Goal: Check status

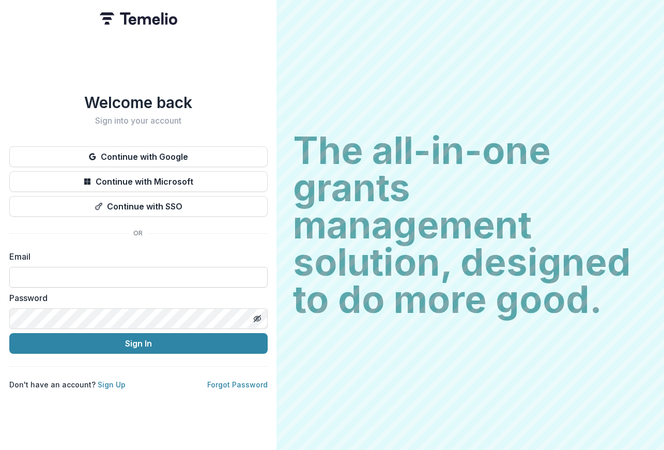
click at [100, 278] on input at bounding box center [138, 277] width 258 height 21
type input "**********"
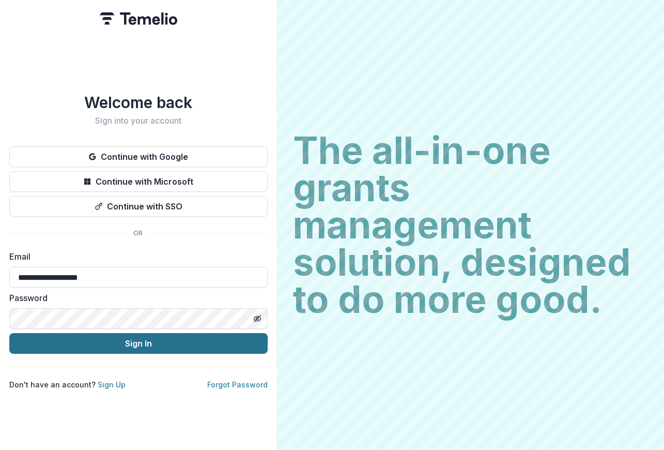
click at [109, 336] on button "Sign In" at bounding box center [138, 343] width 258 height 21
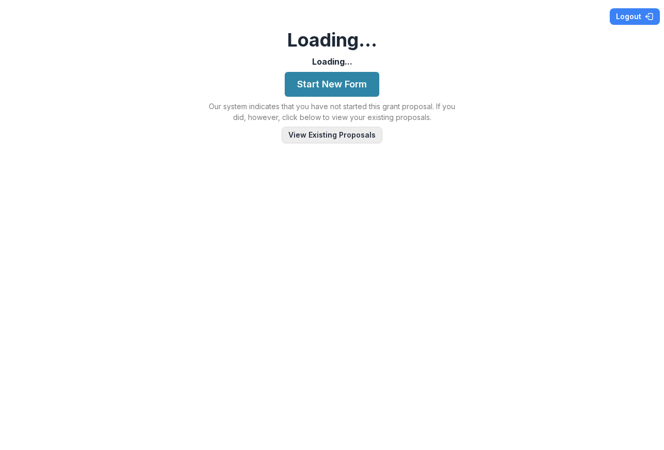
click at [332, 135] on button "View Existing Proposals" at bounding box center [332, 135] width 101 height 17
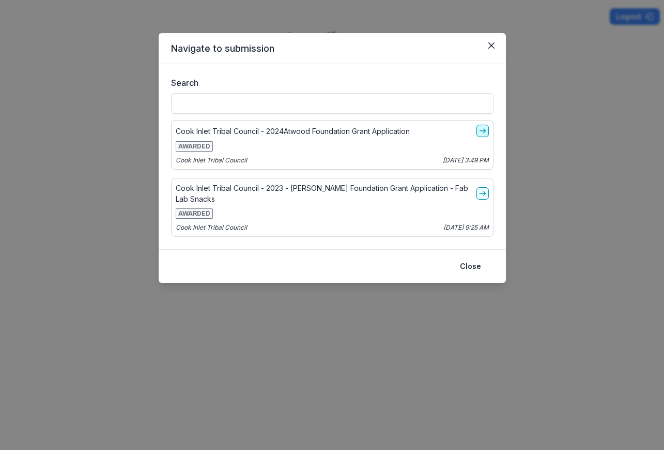
click at [480, 130] on icon "go-to" at bounding box center [483, 131] width 8 height 8
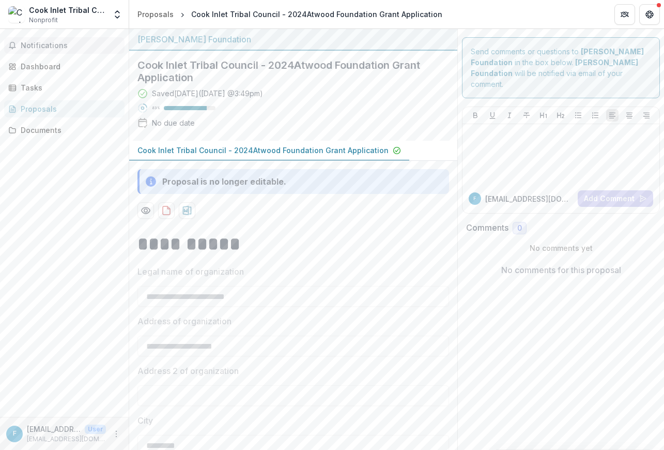
click at [41, 45] on span "Notifications" at bounding box center [71, 45] width 100 height 9
click at [45, 66] on div "Dashboard" at bounding box center [69, 66] width 96 height 11
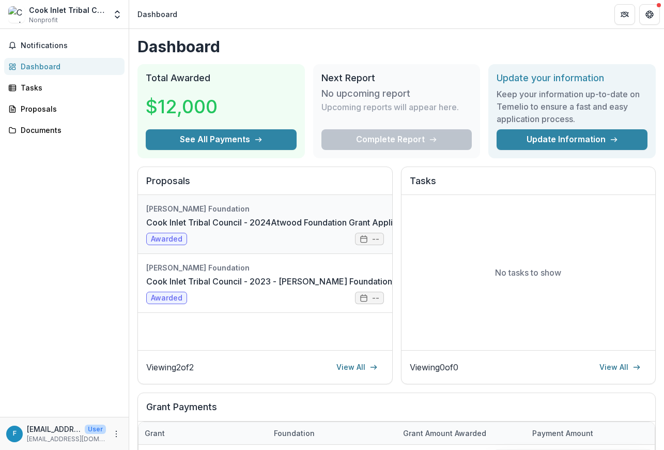
click at [204, 228] on link "Cook Inlet Tribal Council - 2024Atwood Foundation Grant Application" at bounding box center [281, 222] width 270 height 12
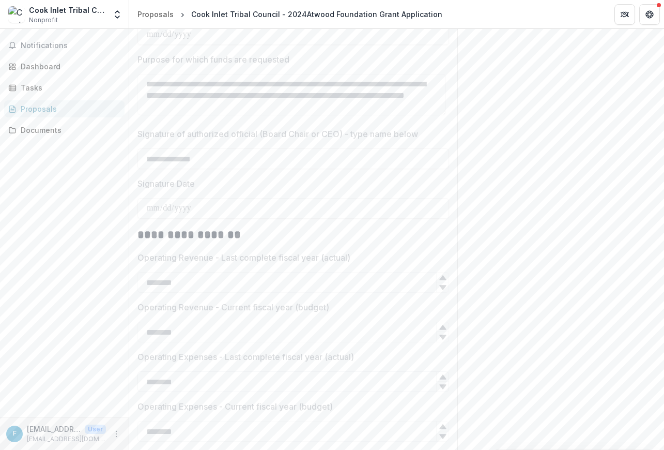
scroll to position [1391, 0]
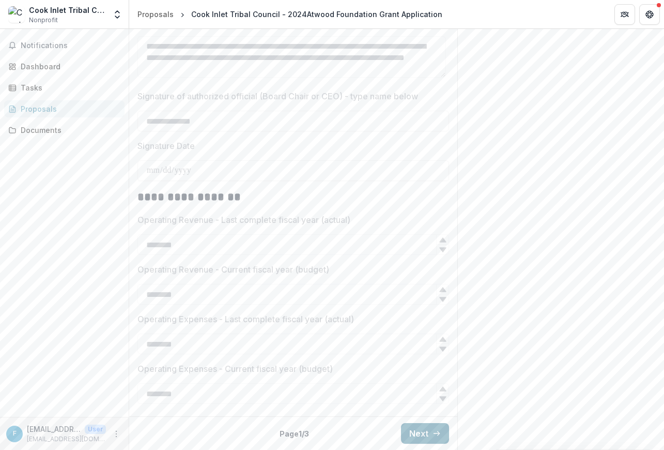
click at [418, 435] on button "Next" at bounding box center [425, 433] width 48 height 21
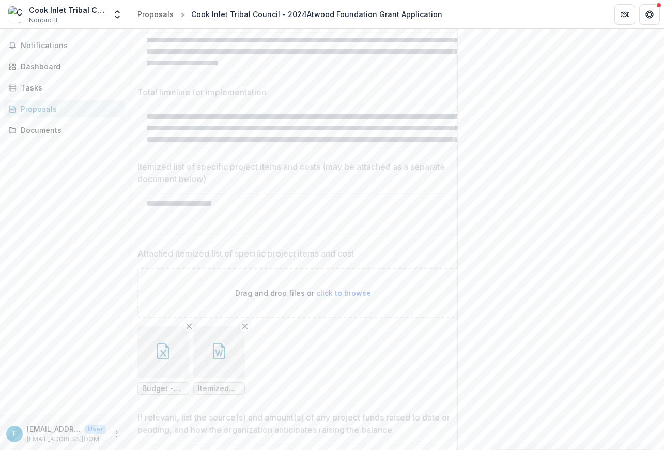
scroll to position [724, 0]
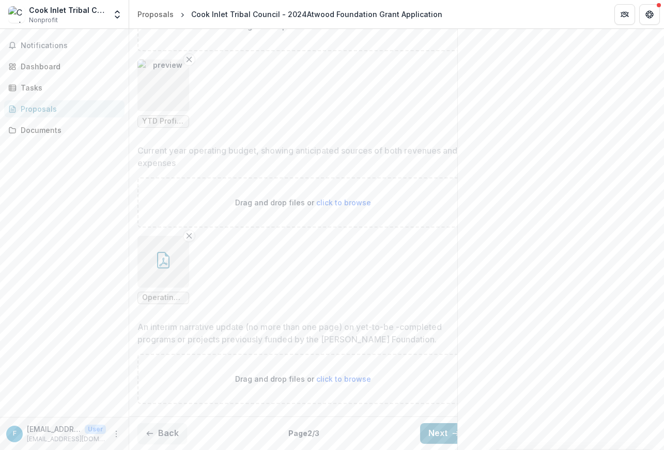
click at [435, 423] on button "Next" at bounding box center [444, 433] width 48 height 21
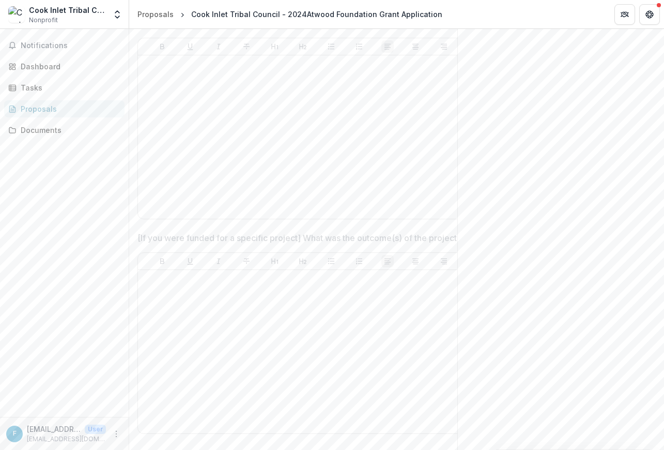
scroll to position [554, 0]
click at [148, 423] on button "Back" at bounding box center [162, 433] width 50 height 21
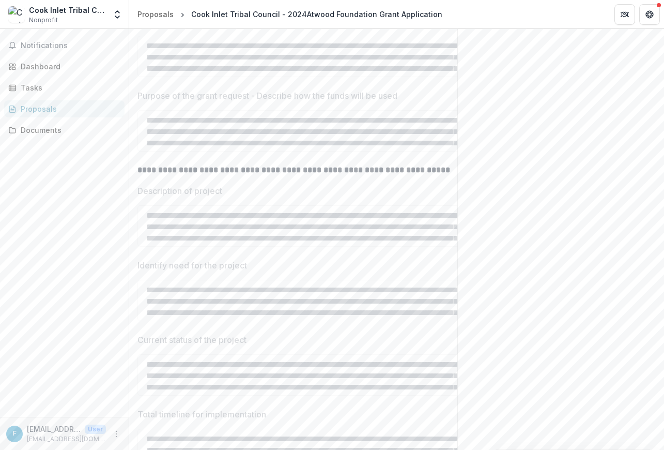
scroll to position [0, 0]
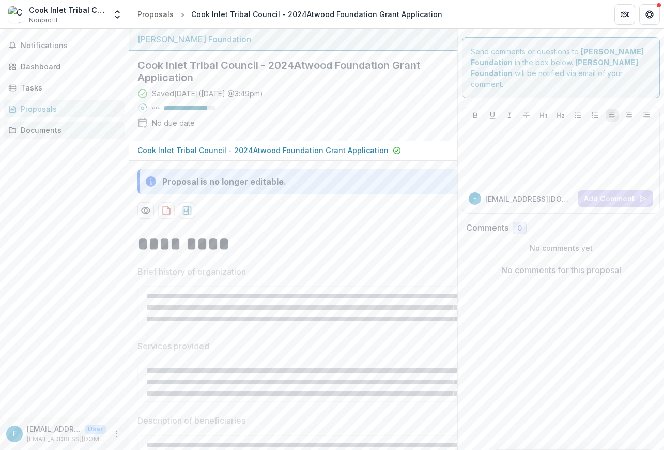
click at [71, 127] on div "Documents" at bounding box center [69, 130] width 96 height 11
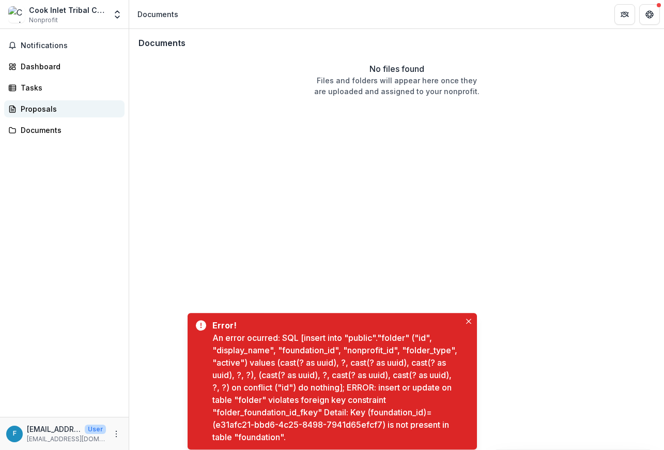
click at [67, 106] on div "Proposals" at bounding box center [69, 108] width 96 height 11
